Goal: Task Accomplishment & Management: Complete application form

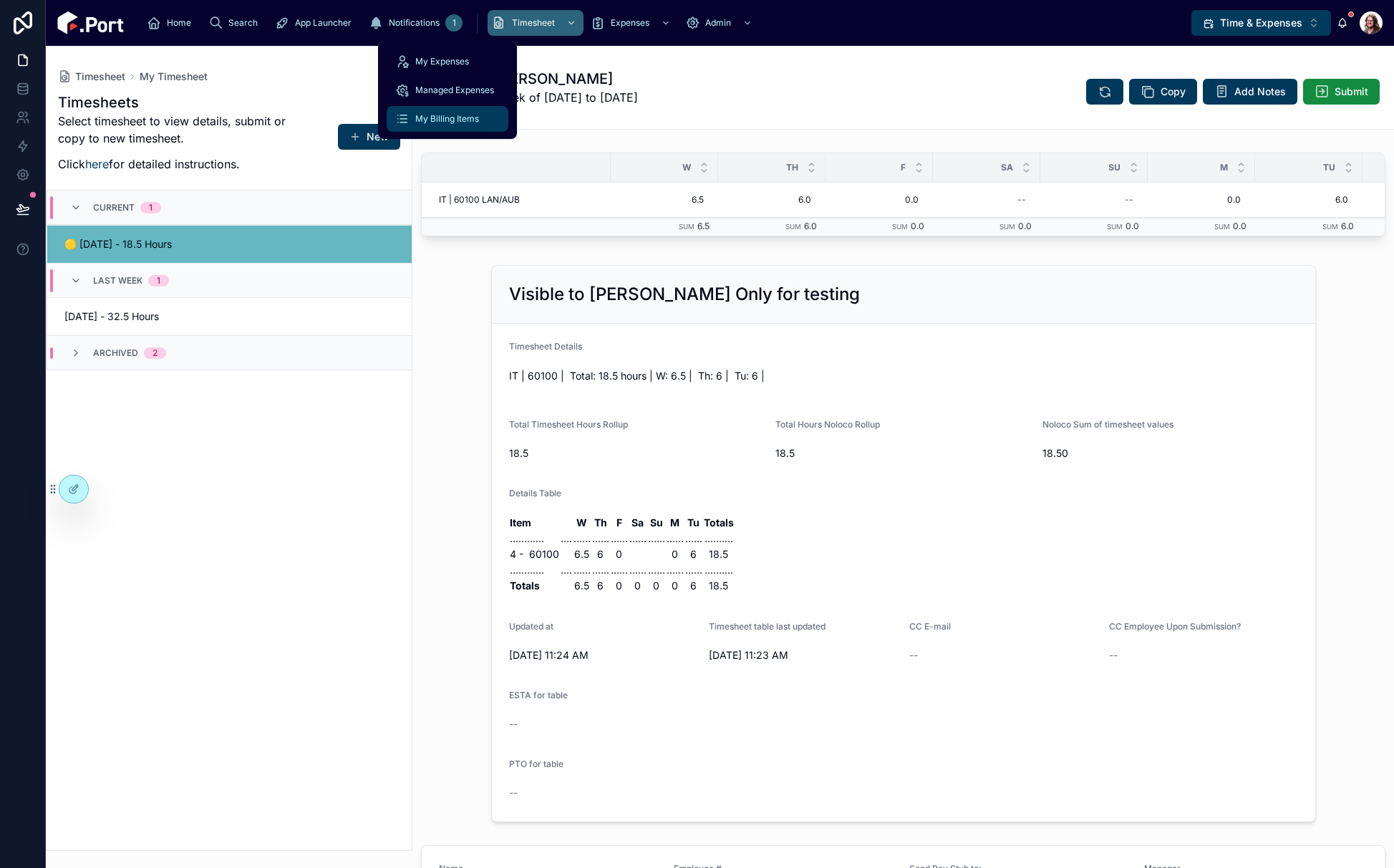
click at [463, 117] on span "My Billing Items" at bounding box center [447, 119] width 64 height 11
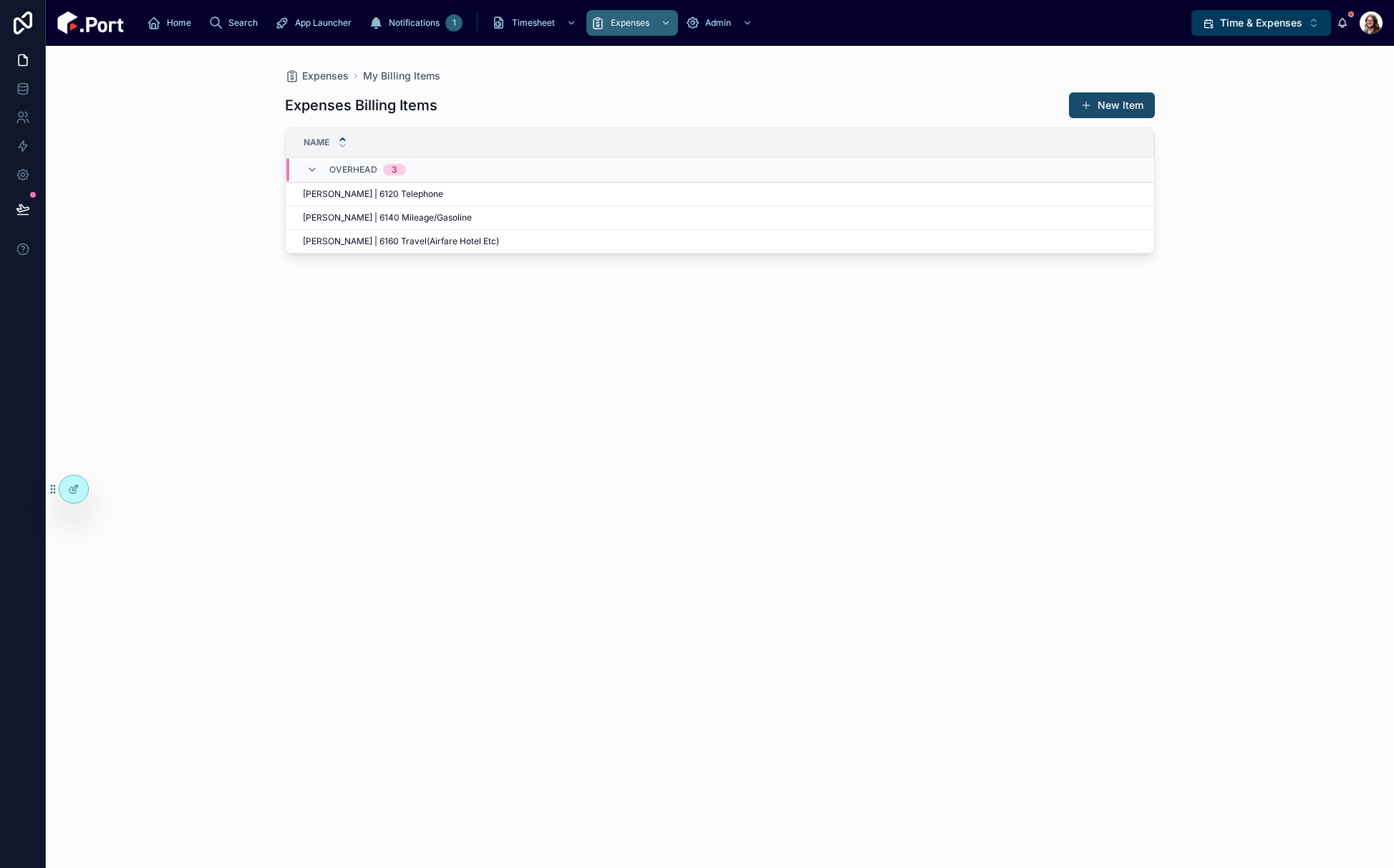
click at [1127, 104] on button "New Item" at bounding box center [1112, 105] width 86 height 26
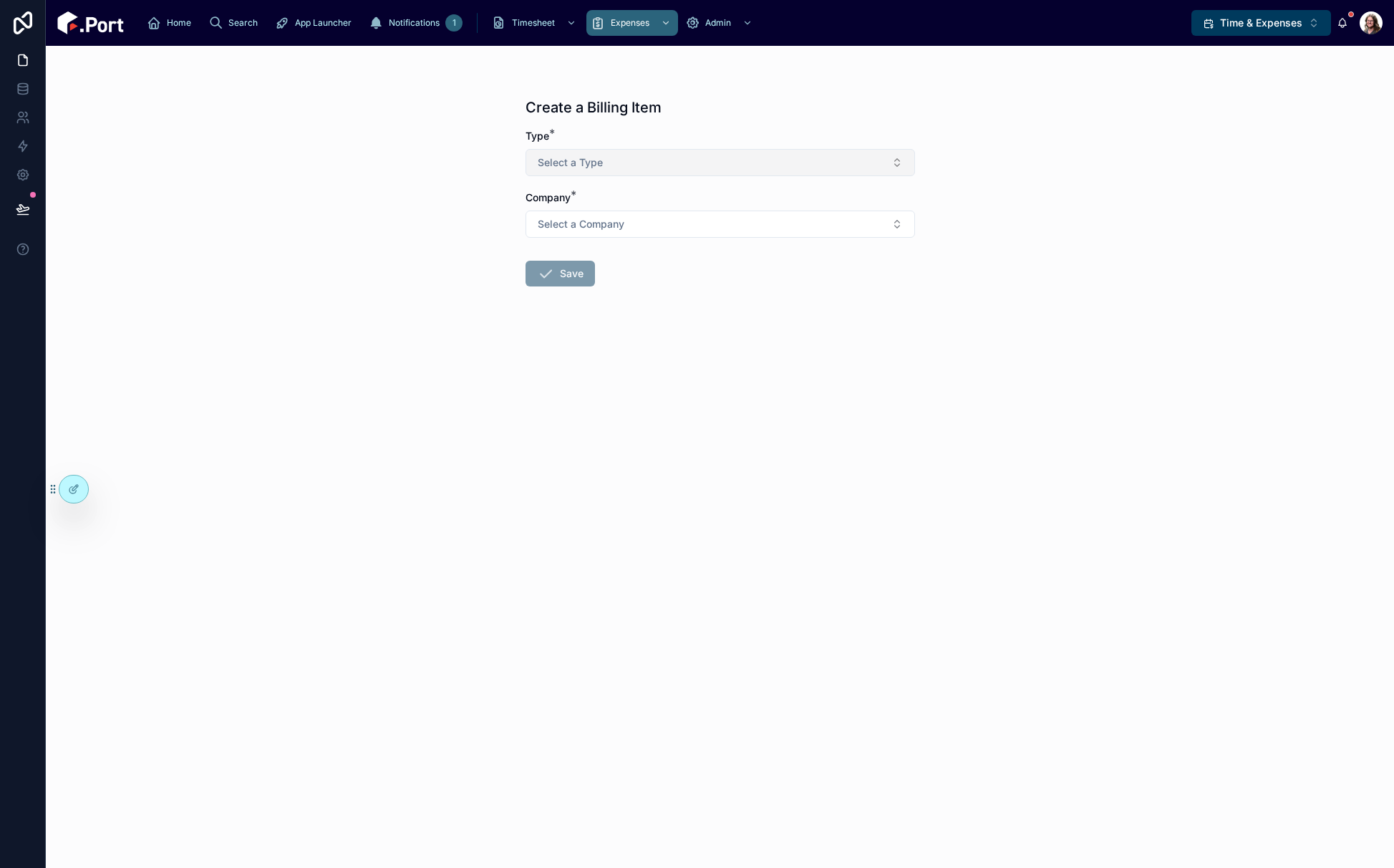
click at [709, 173] on button "Select a Type" at bounding box center [720, 163] width 390 height 27
click at [628, 219] on div "Project" at bounding box center [720, 219] width 382 height 21
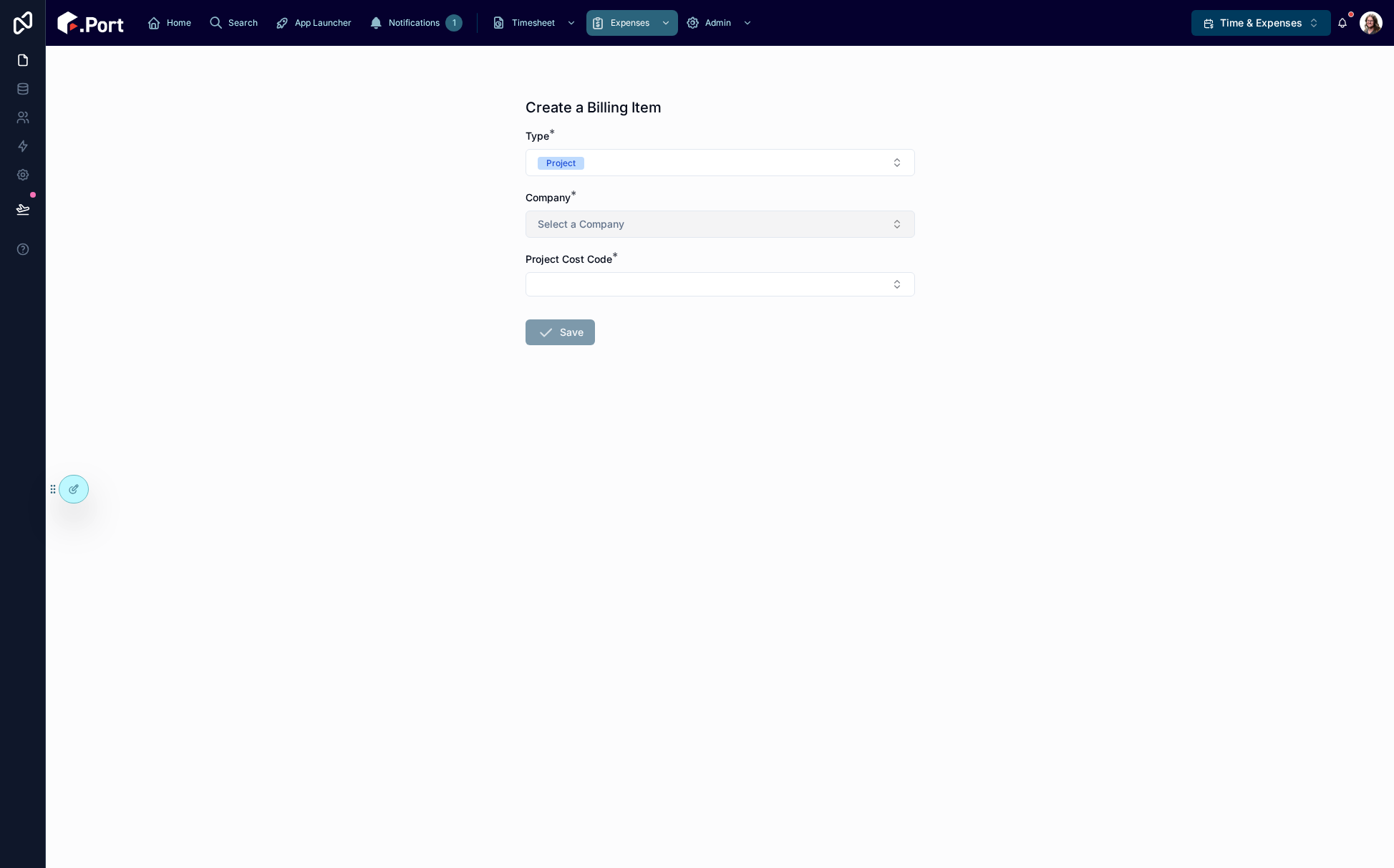
click at [623, 224] on span "Select a Company" at bounding box center [581, 224] width 87 height 14
click at [611, 331] on div "CCS" at bounding box center [720, 324] width 382 height 21
click at [620, 282] on button "Select Button" at bounding box center [720, 285] width 390 height 24
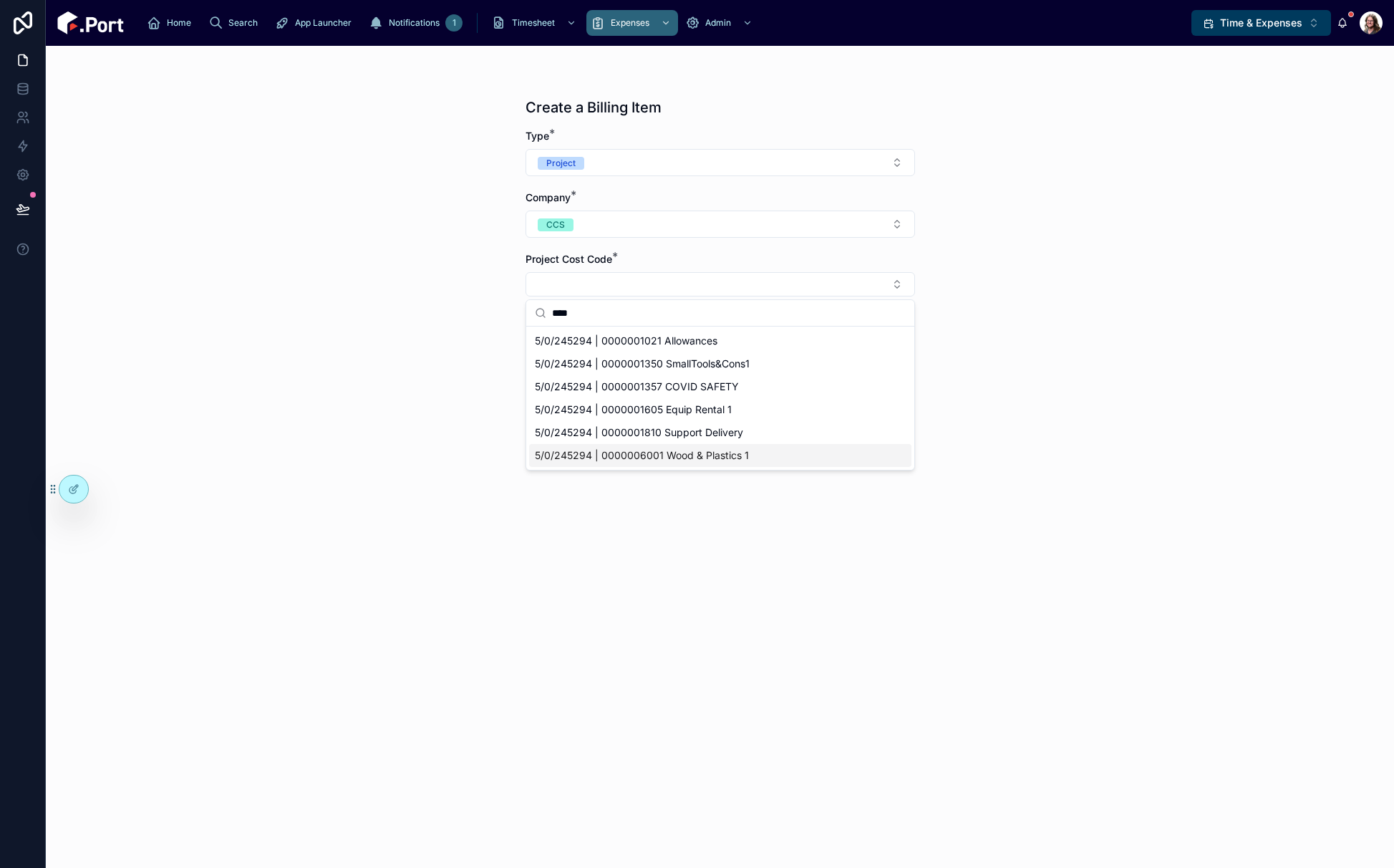
type input "****"
